Goal: Find specific page/section: Find specific page/section

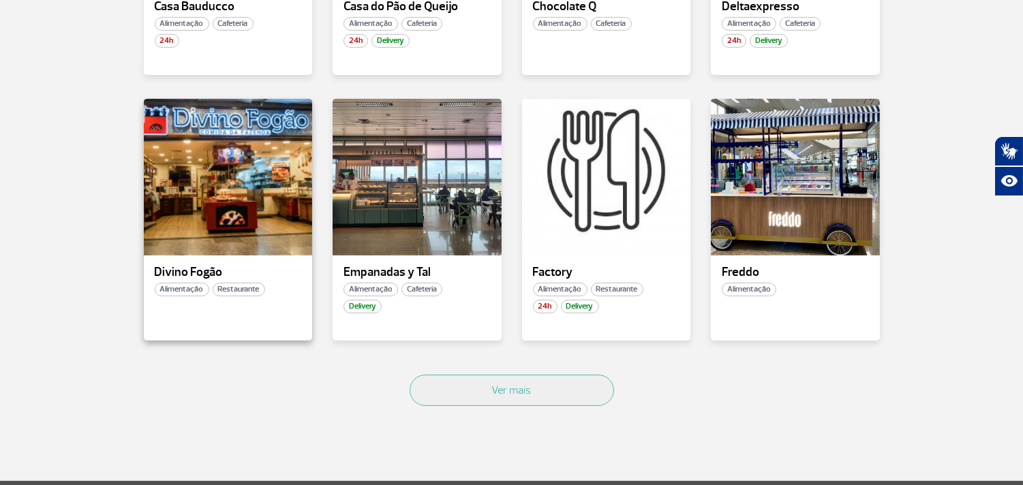
scroll to position [868, 0]
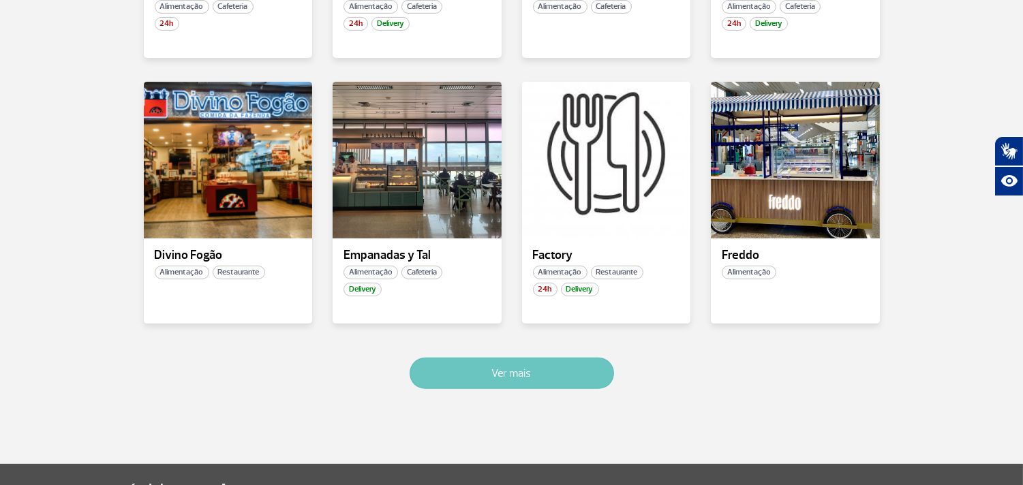
click at [540, 376] on button "Ver mais" at bounding box center [512, 373] width 204 height 31
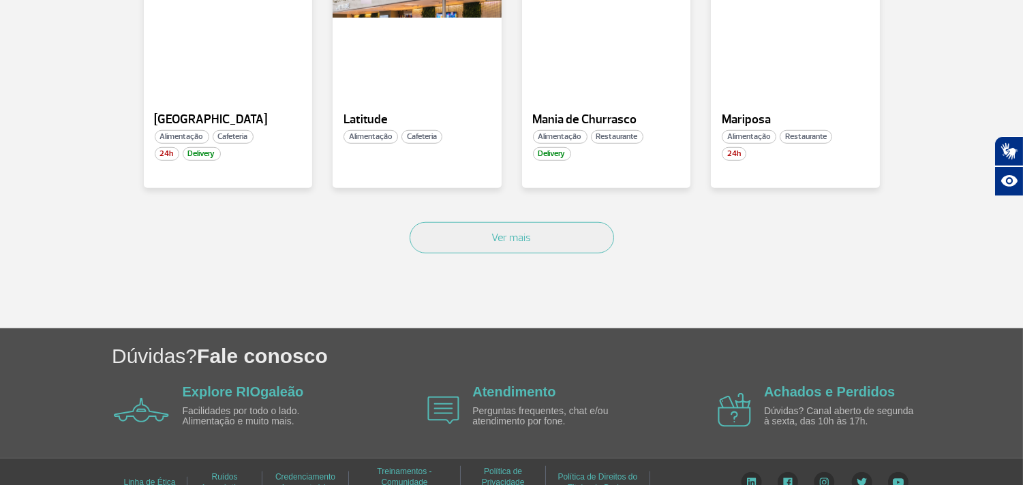
scroll to position [1834, 0]
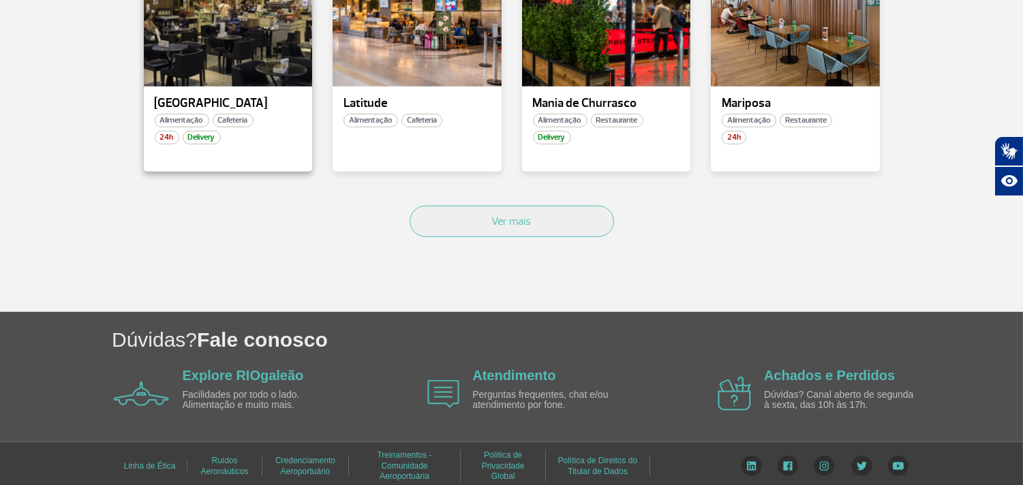
click at [269, 134] on div "24h Delivery" at bounding box center [228, 138] width 169 height 14
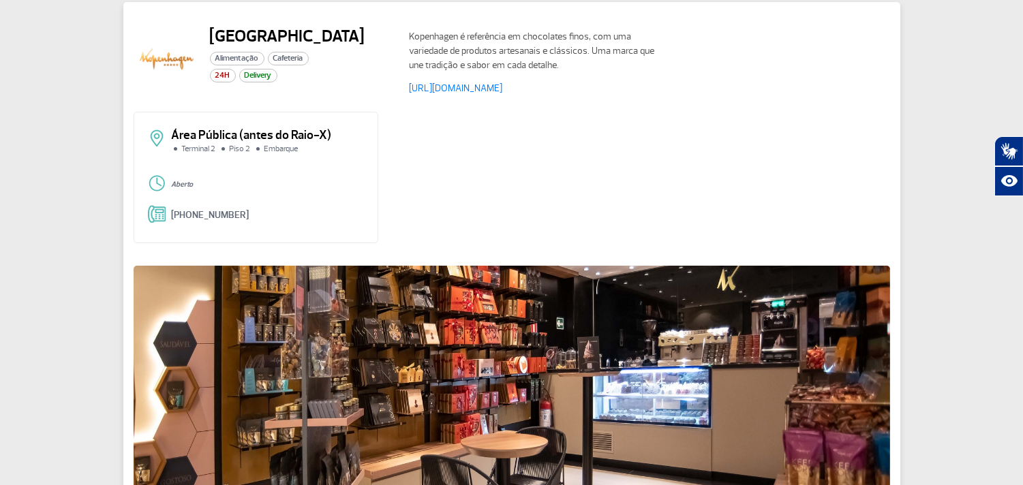
scroll to position [76, 0]
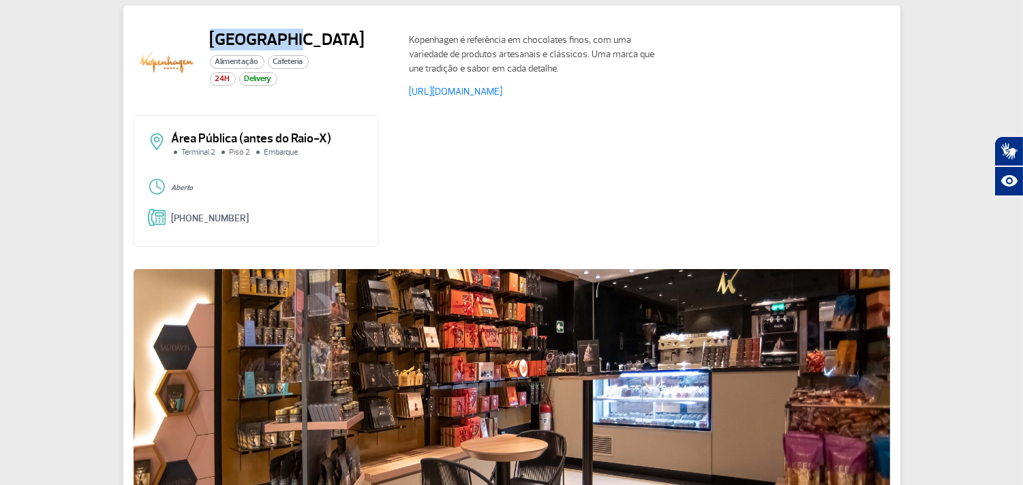
drag, startPoint x: 303, startPoint y: 40, endPoint x: 213, endPoint y: 40, distance: 89.3
click at [210, 40] on h2 "[GEOGRAPHIC_DATA]" at bounding box center [287, 39] width 155 height 20
copy h2 "[GEOGRAPHIC_DATA]"
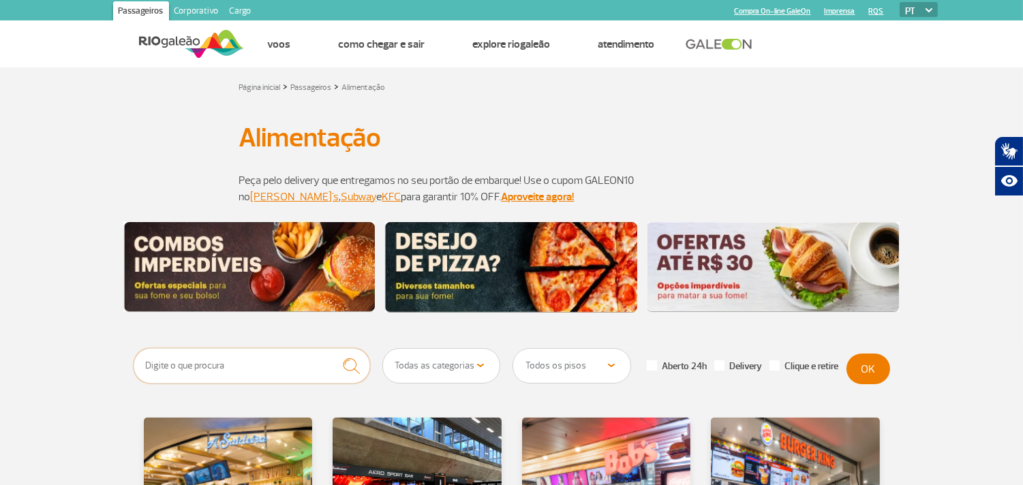
click at [207, 370] on input "text" at bounding box center [252, 365] width 237 height 35
paste input "[GEOGRAPHIC_DATA]"
type input "[GEOGRAPHIC_DATA]"
click at [871, 368] on button "OK" at bounding box center [868, 369] width 44 height 31
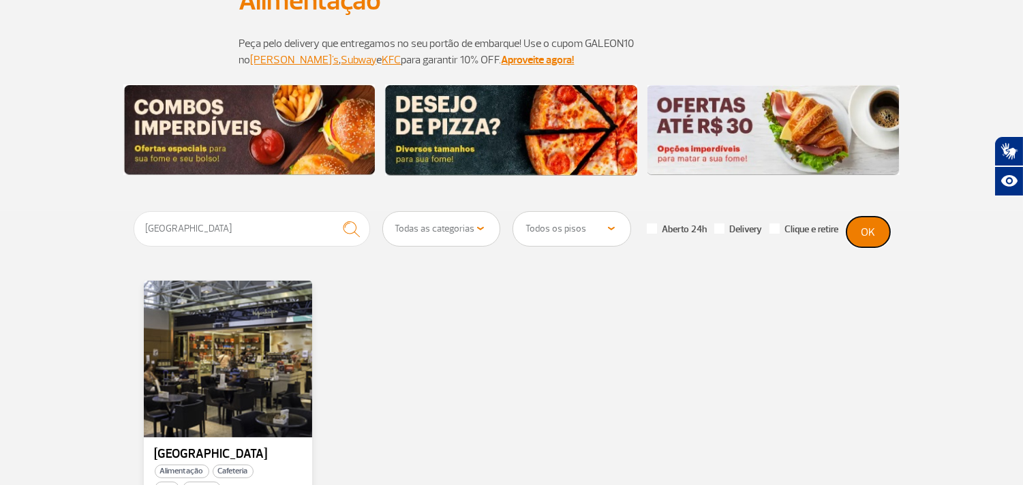
scroll to position [151, 0]
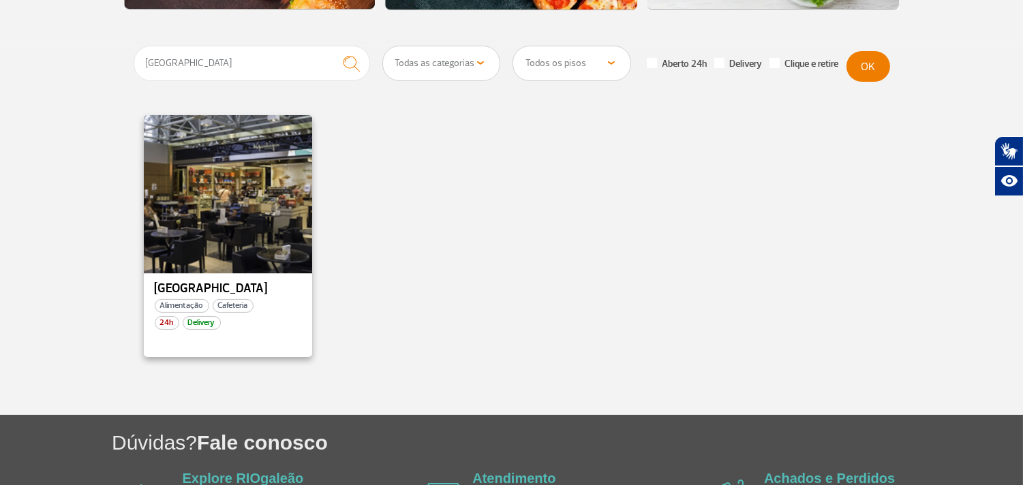
click at [254, 213] on div at bounding box center [228, 193] width 172 height 160
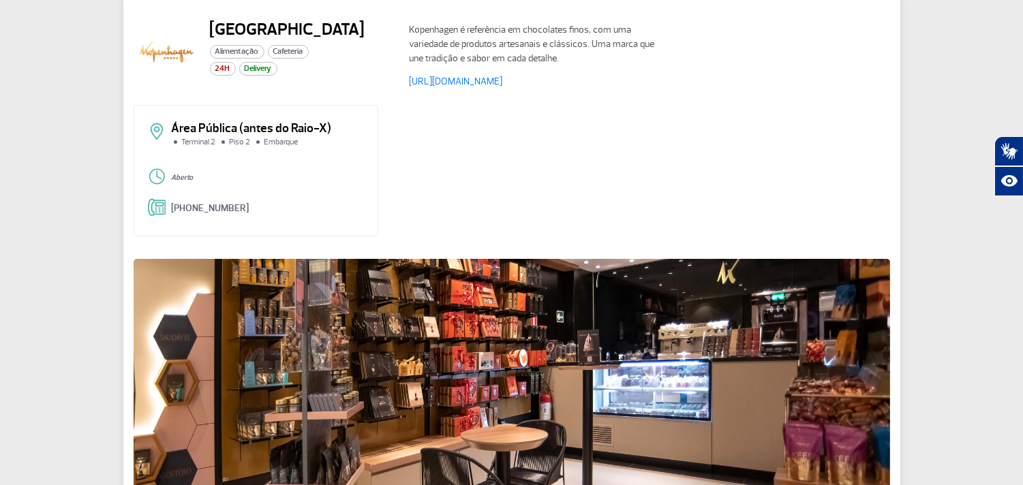
scroll to position [49, 0]
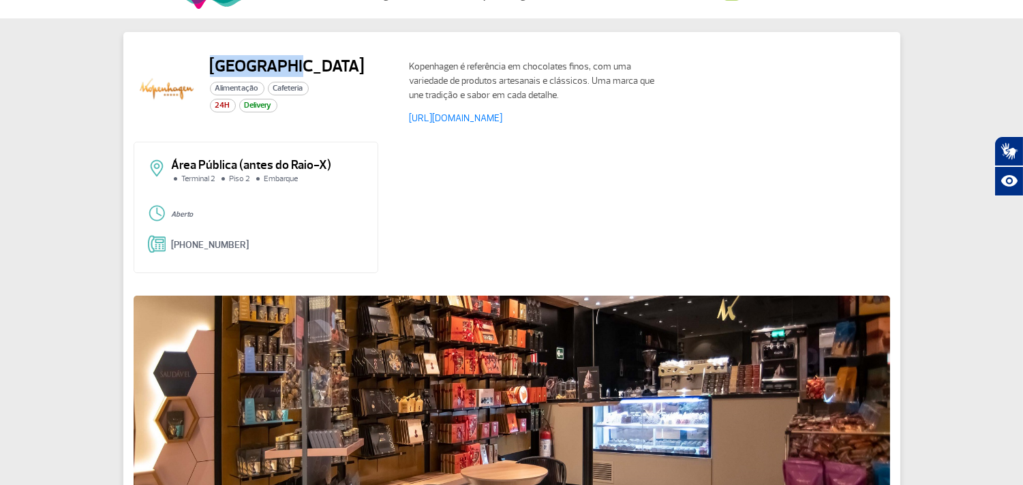
drag, startPoint x: 305, startPoint y: 68, endPoint x: 235, endPoint y: 91, distance: 73.1
click at [210, 65] on h2 "[GEOGRAPHIC_DATA]" at bounding box center [287, 66] width 155 height 20
copy h2 "[GEOGRAPHIC_DATA]"
